Goal: Complete application form

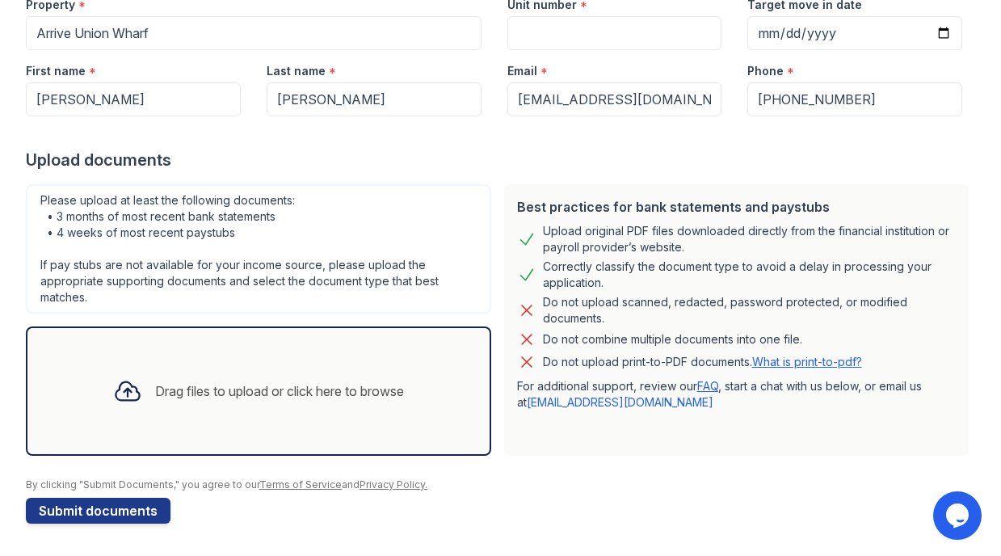
click at [774, 360] on link "What is print-to-pdf?" at bounding box center [807, 362] width 110 height 14
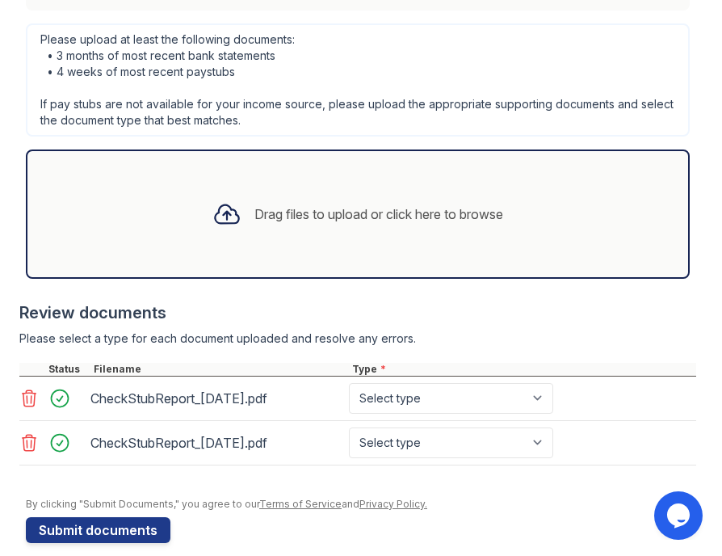
scroll to position [541, 0]
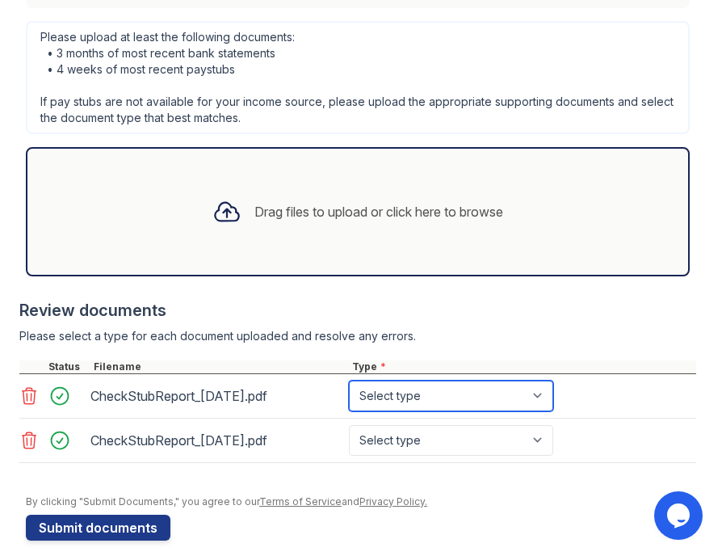
click at [464, 390] on select "Select type Paystub Bank Statement Offer Letter Tax Documents Benefit Award Let…" at bounding box center [451, 396] width 204 height 31
select select "paystub"
click at [349, 381] on select "Select type Paystub Bank Statement Offer Letter Tax Documents Benefit Award Let…" at bounding box center [451, 396] width 204 height 31
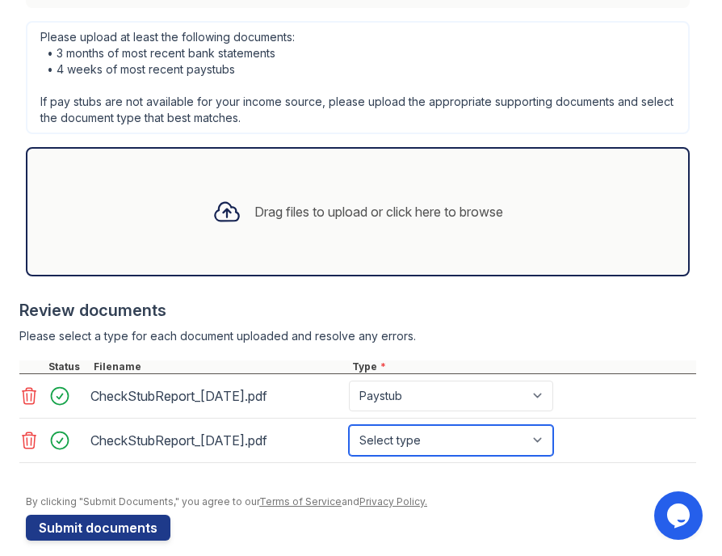
click at [461, 433] on select "Select type Paystub Bank Statement Offer Letter Tax Documents Benefit Award Let…" at bounding box center [451, 440] width 204 height 31
select select "paystub"
click at [349, 425] on select "Select type Paystub Bank Statement Offer Letter Tax Documents Benefit Award Let…" at bounding box center [451, 440] width 204 height 31
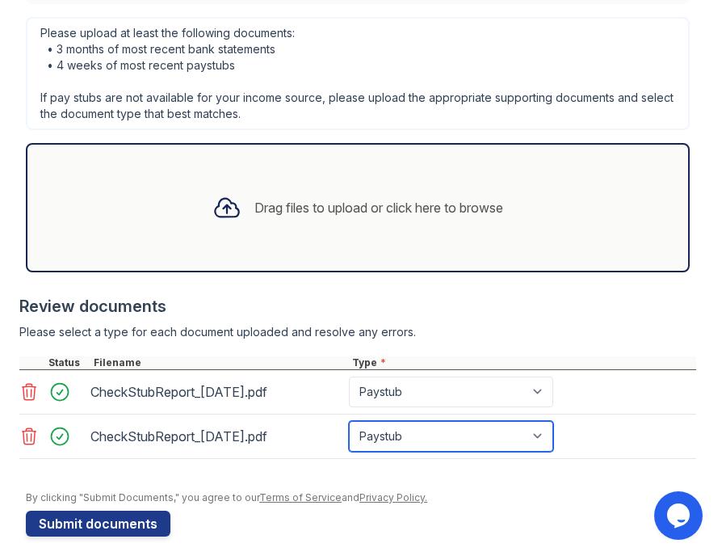
scroll to position [558, 0]
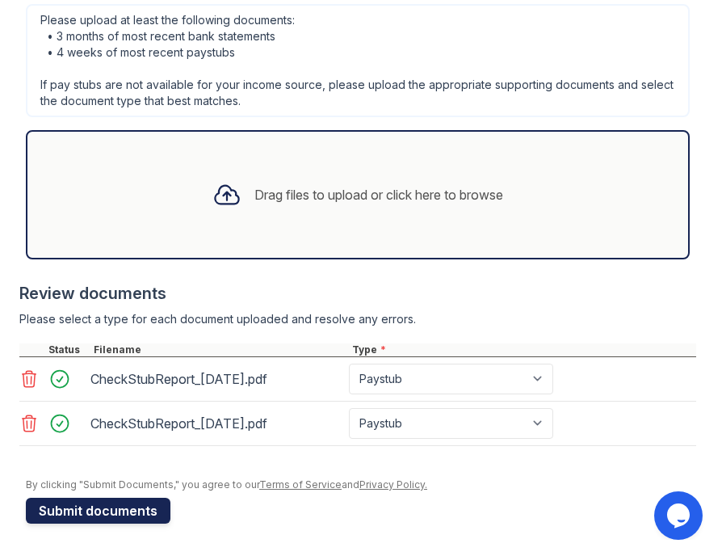
click at [149, 516] on button "Submit documents" at bounding box center [98, 511] width 145 height 26
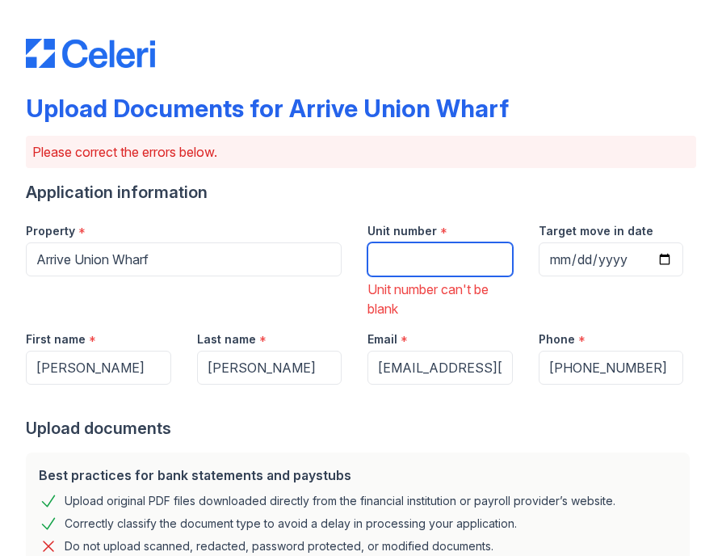
click at [412, 259] on input "Unit number" at bounding box center [440, 259] width 145 height 34
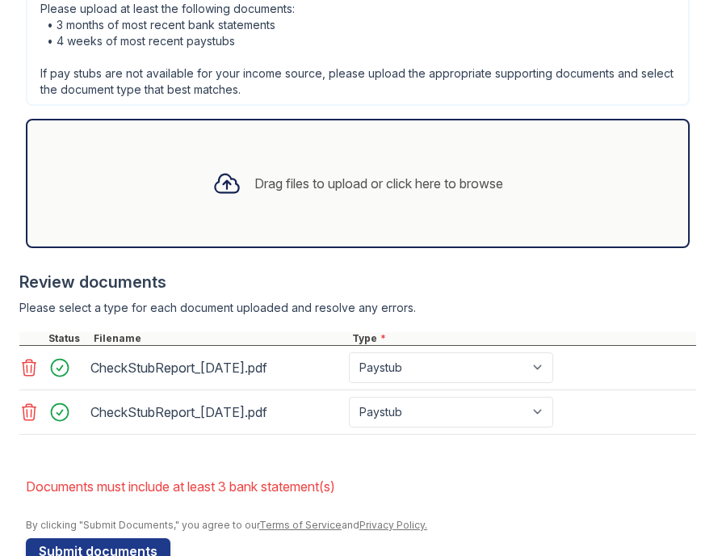
scroll to position [697, 0]
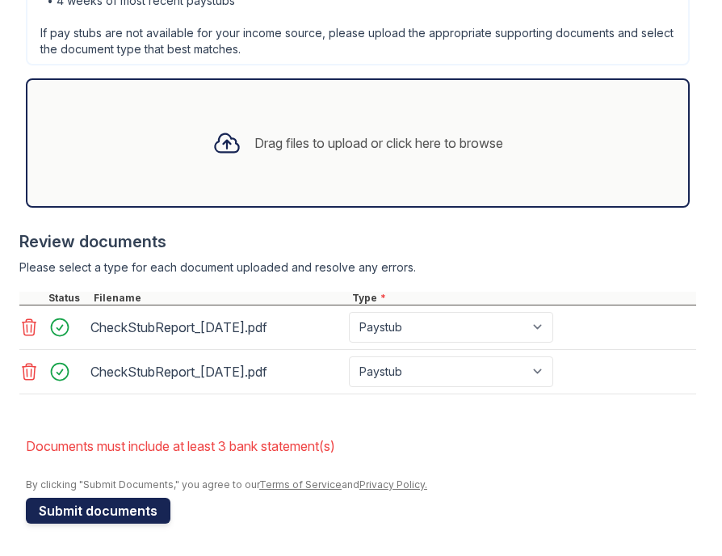
type input "410"
click at [137, 513] on button "Submit documents" at bounding box center [98, 511] width 145 height 26
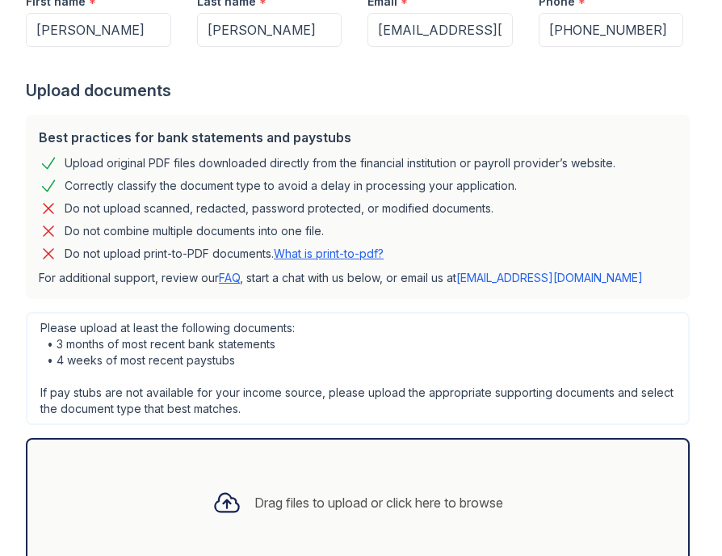
scroll to position [655, 0]
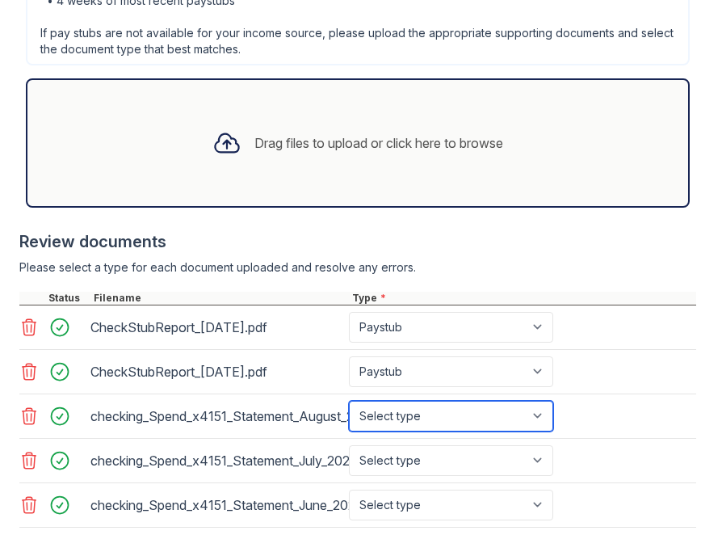
click at [516, 418] on select "Select type Paystub Bank Statement Offer Letter Tax Documents Benefit Award Let…" at bounding box center [451, 416] width 204 height 31
select select "bank_statement"
click at [349, 401] on select "Select type Paystub Bank Statement Offer Letter Tax Documents Benefit Award Let…" at bounding box center [451, 416] width 204 height 31
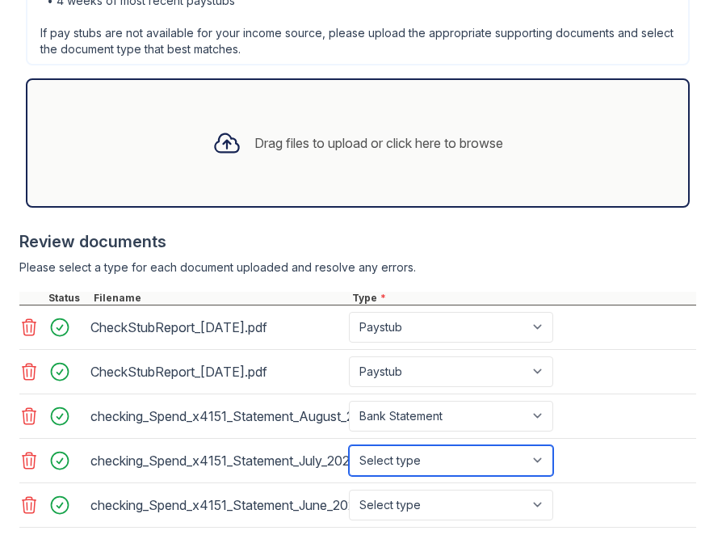
click at [479, 451] on select "Select type Paystub Bank Statement Offer Letter Tax Documents Benefit Award Let…" at bounding box center [451, 460] width 204 height 31
select select "bank_statement"
click at [349, 445] on select "Select type Paystub Bank Statement Offer Letter Tax Documents Benefit Award Let…" at bounding box center [451, 460] width 204 height 31
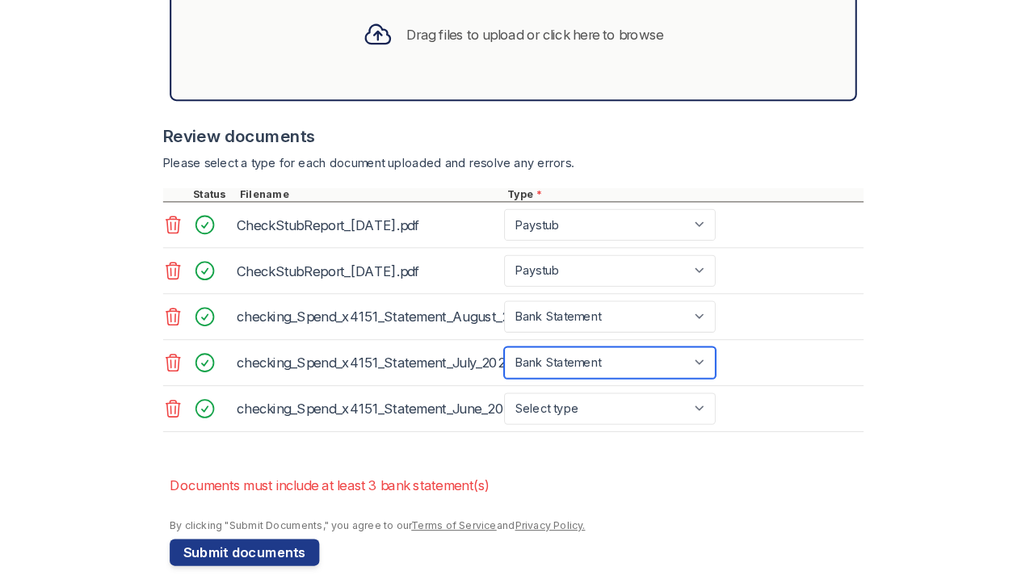
scroll to position [789, 0]
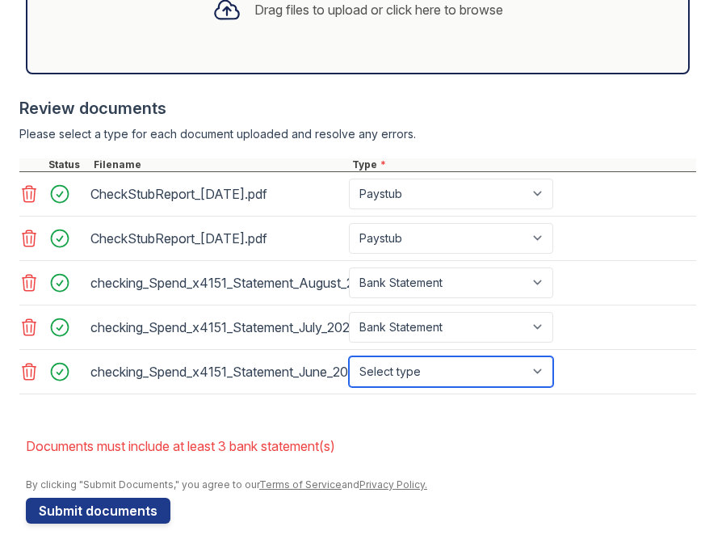
click at [448, 360] on select "Select type Paystub Bank Statement Offer Letter Tax Documents Benefit Award Let…" at bounding box center [451, 371] width 204 height 31
select select "bank_statement"
click at [349, 356] on select "Select type Paystub Bank Statement Offer Letter Tax Documents Benefit Award Let…" at bounding box center [451, 371] width 204 height 31
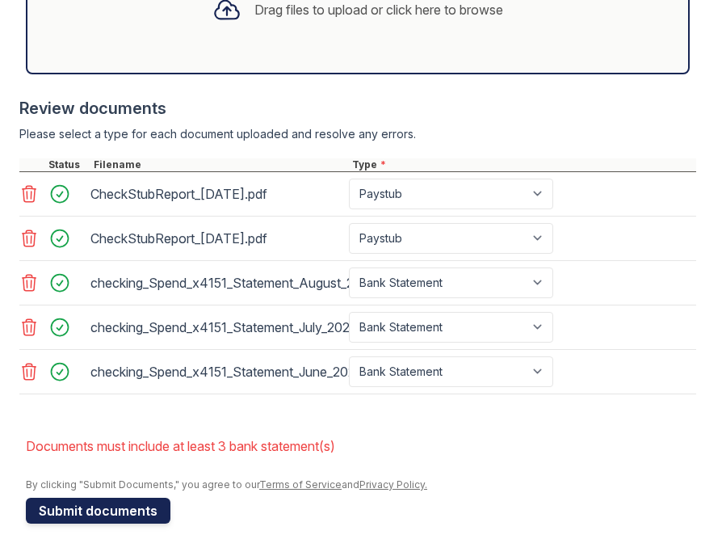
click at [103, 511] on button "Submit documents" at bounding box center [98, 511] width 145 height 26
